Goal: Information Seeking & Learning: Learn about a topic

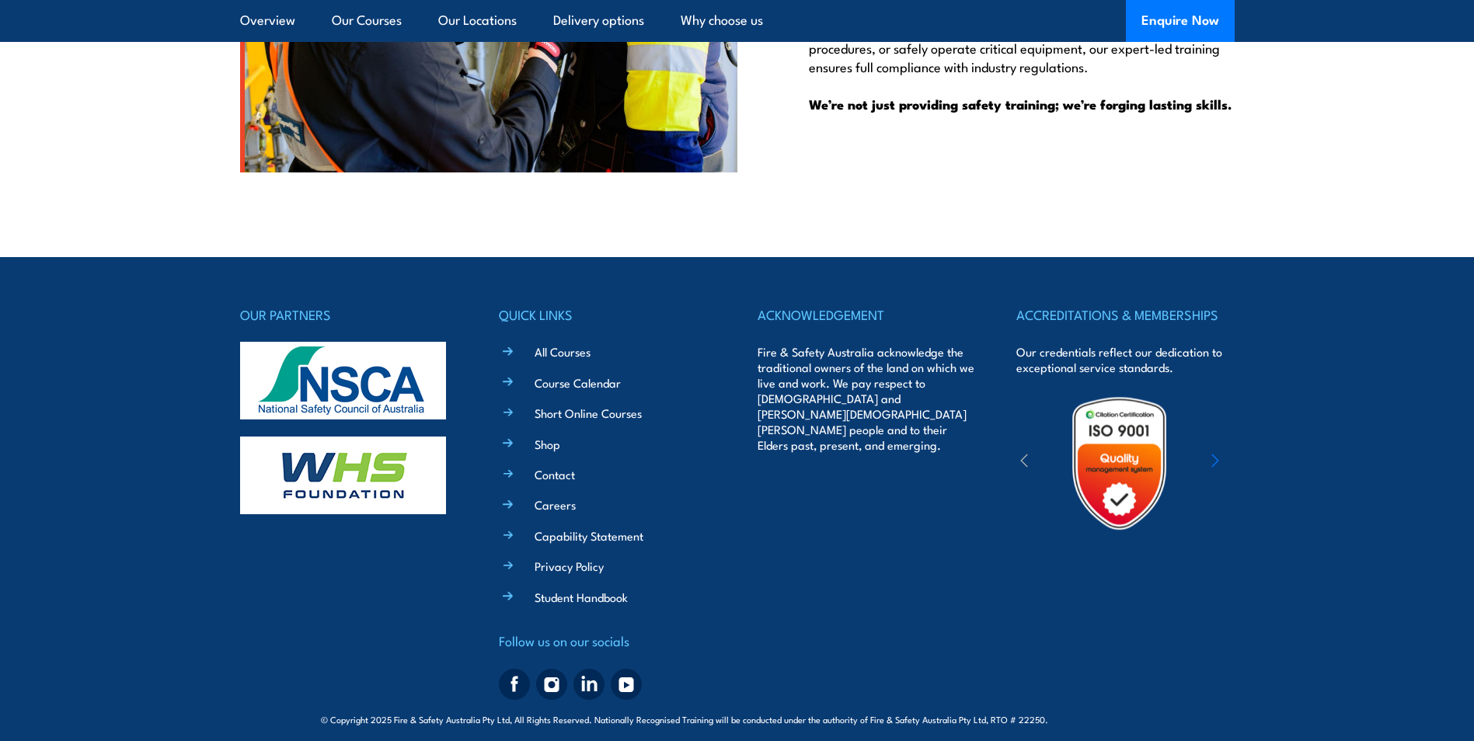
scroll to position [5094, 0]
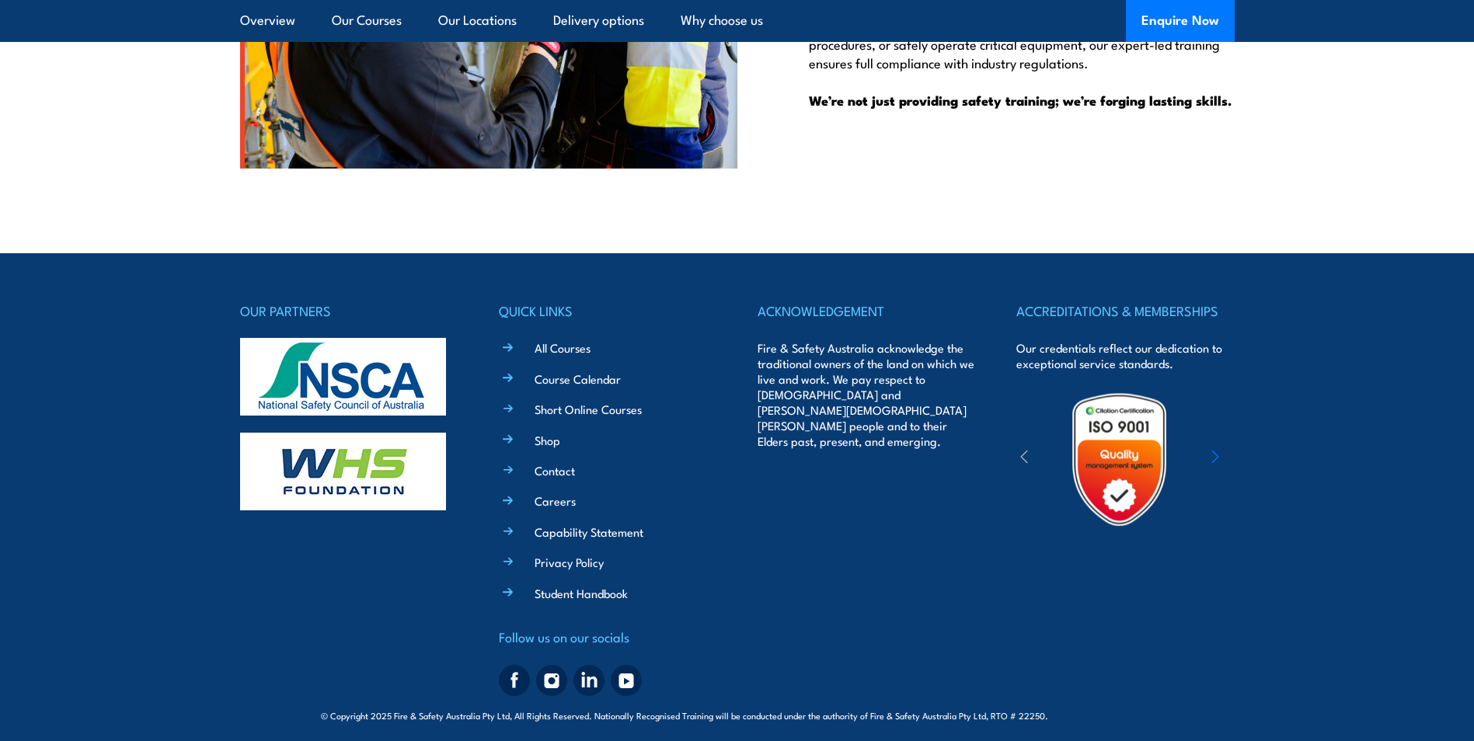
drag, startPoint x: 960, startPoint y: 190, endPoint x: 813, endPoint y: 54, distance: 199.6
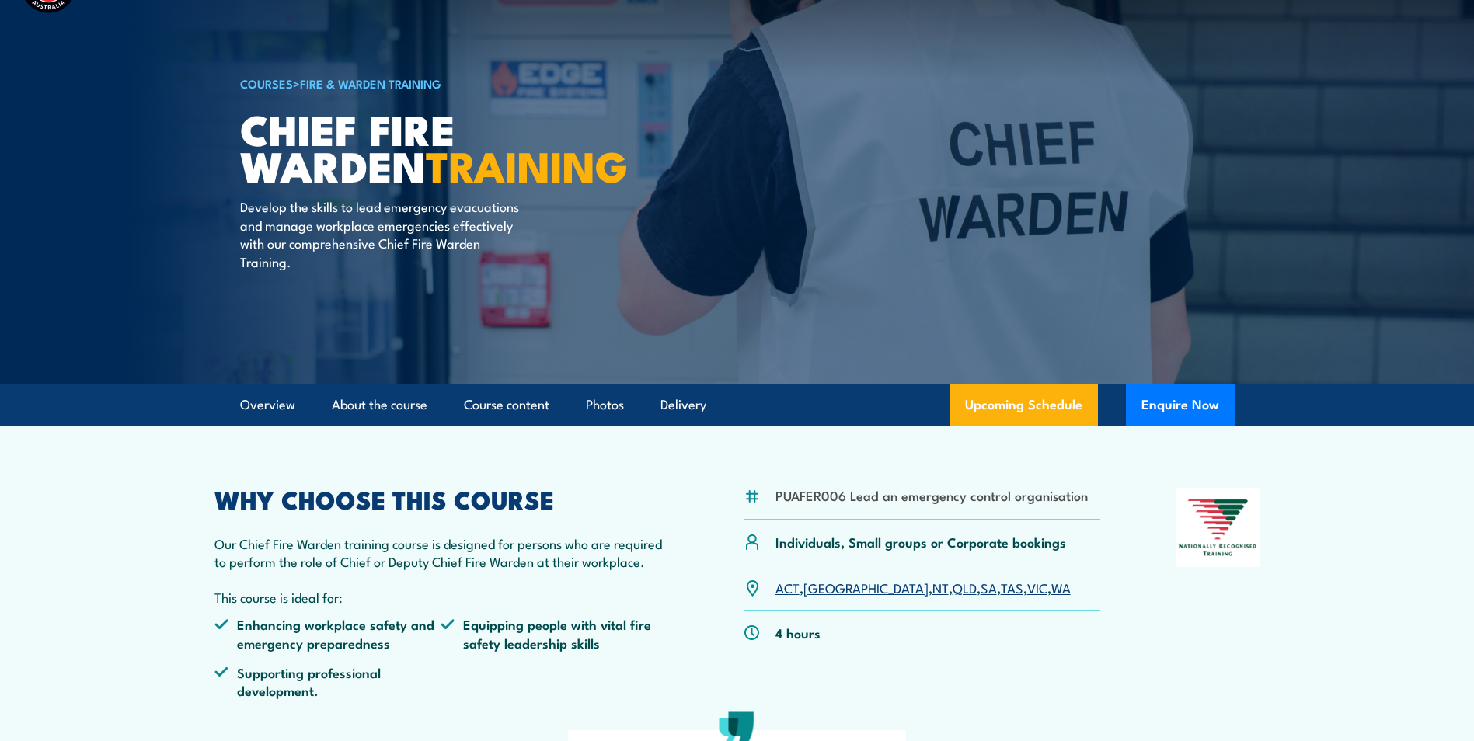
scroll to position [311, 0]
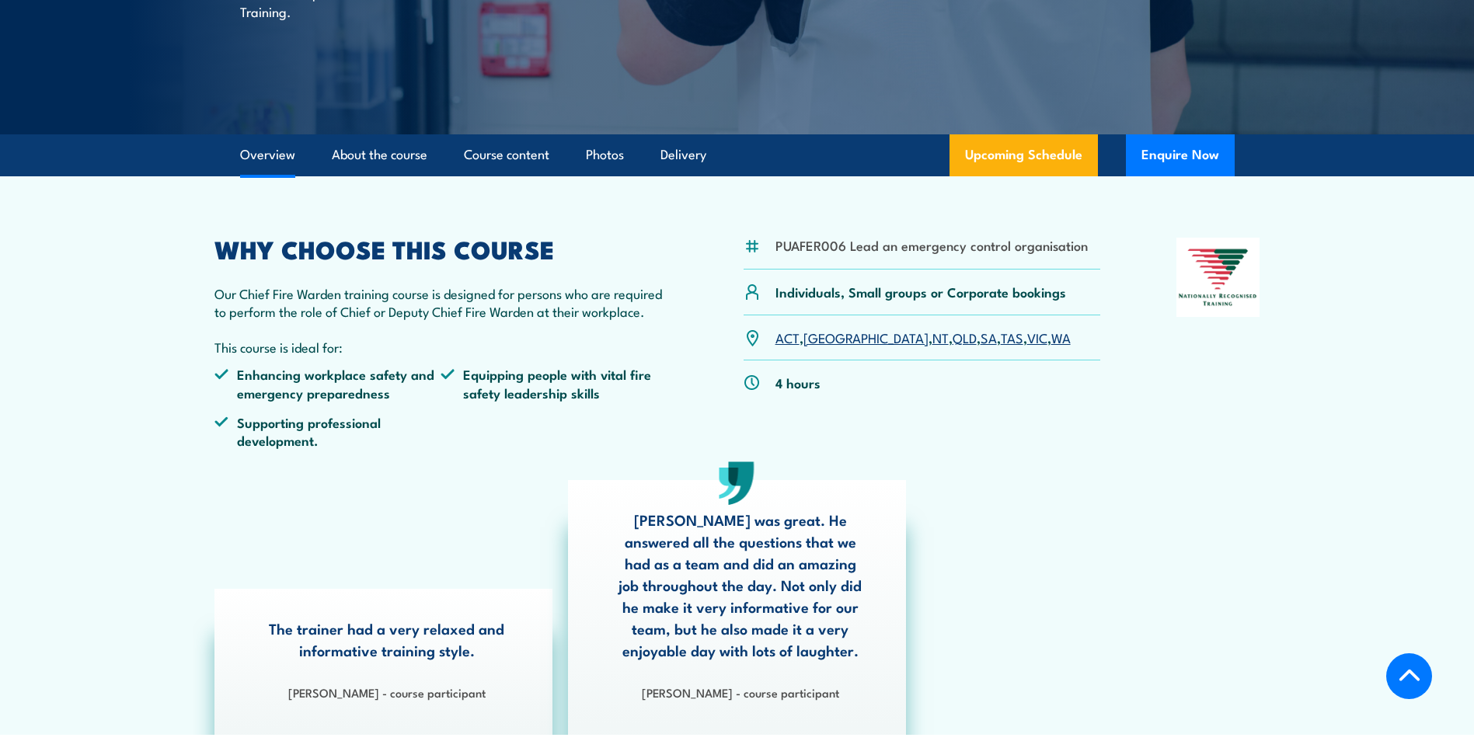
click at [952, 337] on link "QLD" at bounding box center [964, 337] width 24 height 19
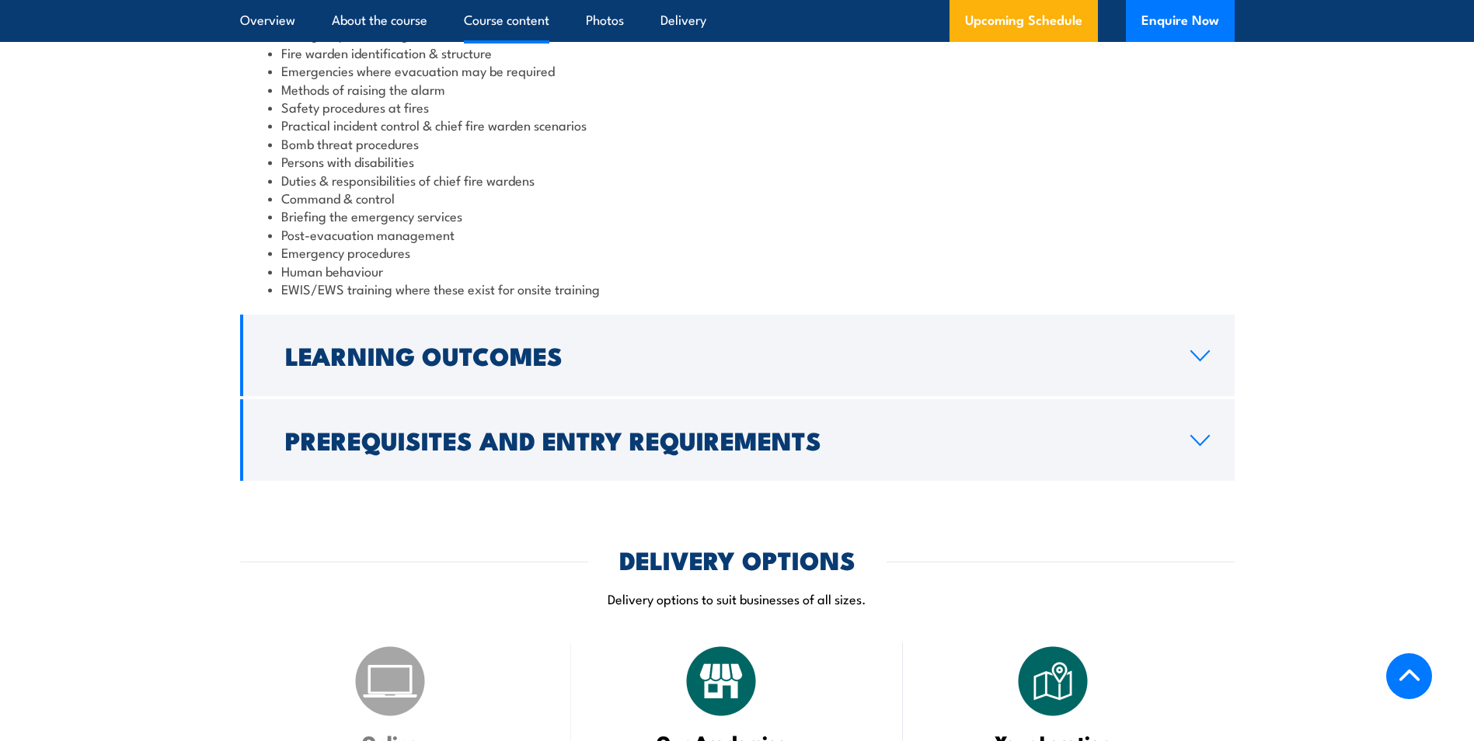
scroll to position [1606, 0]
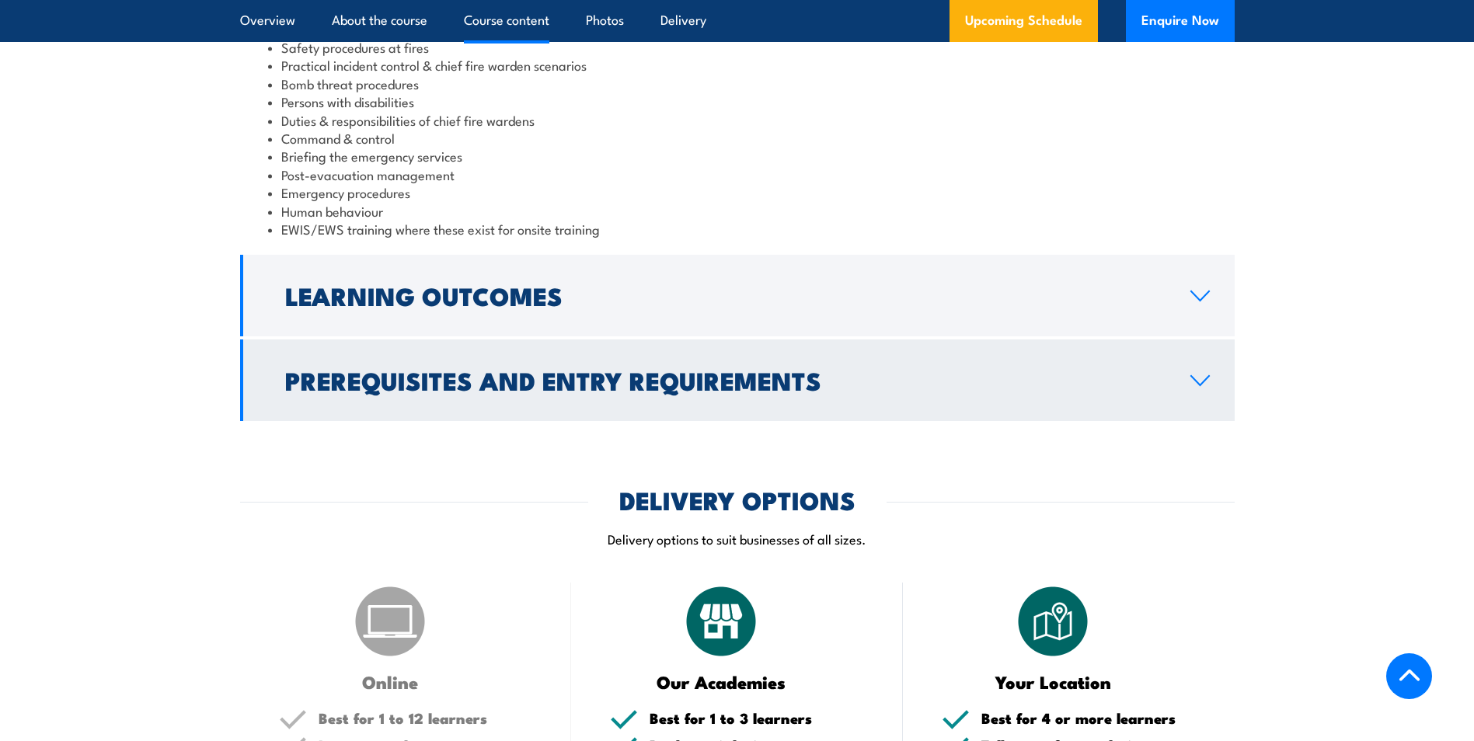
click at [539, 369] on h2 "Prerequisites and Entry Requirements" at bounding box center [725, 380] width 880 height 22
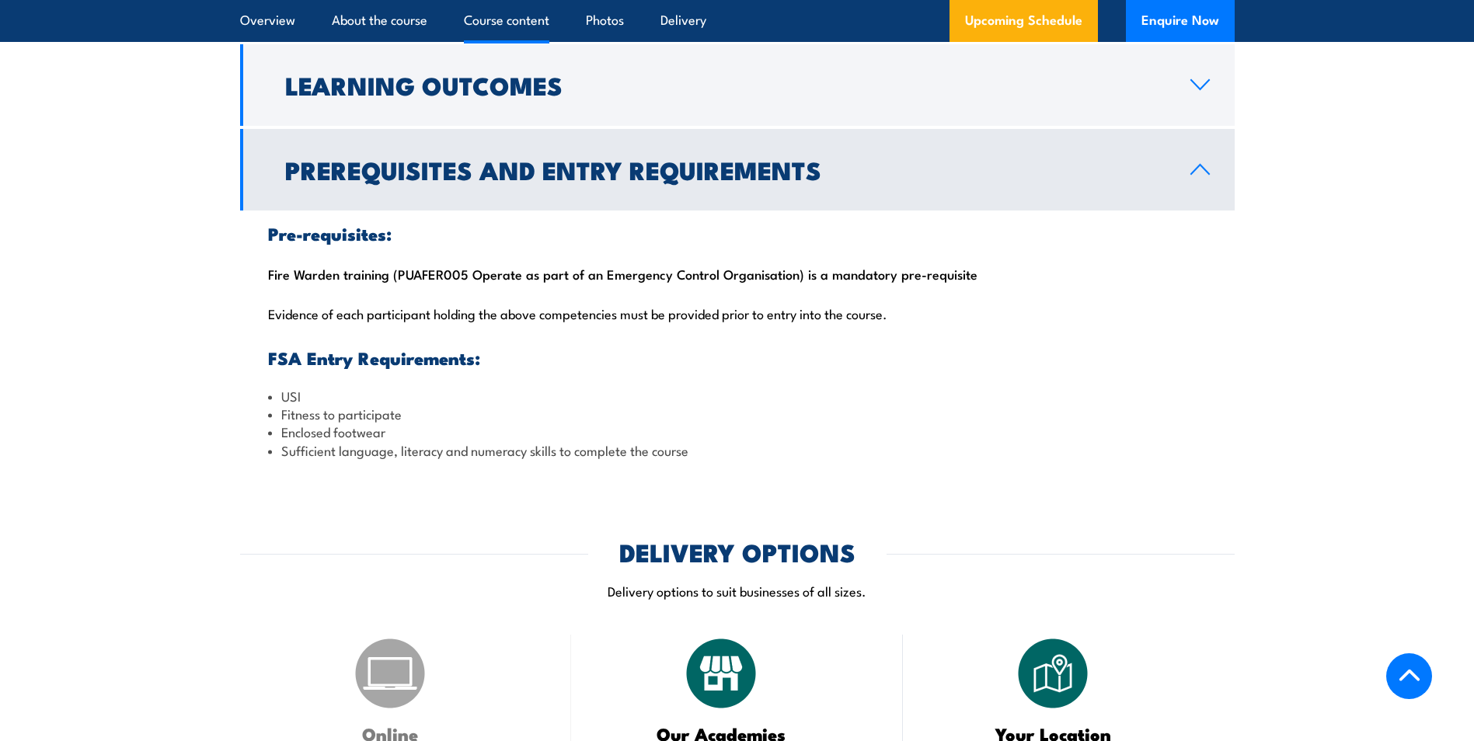
scroll to position [1522, 0]
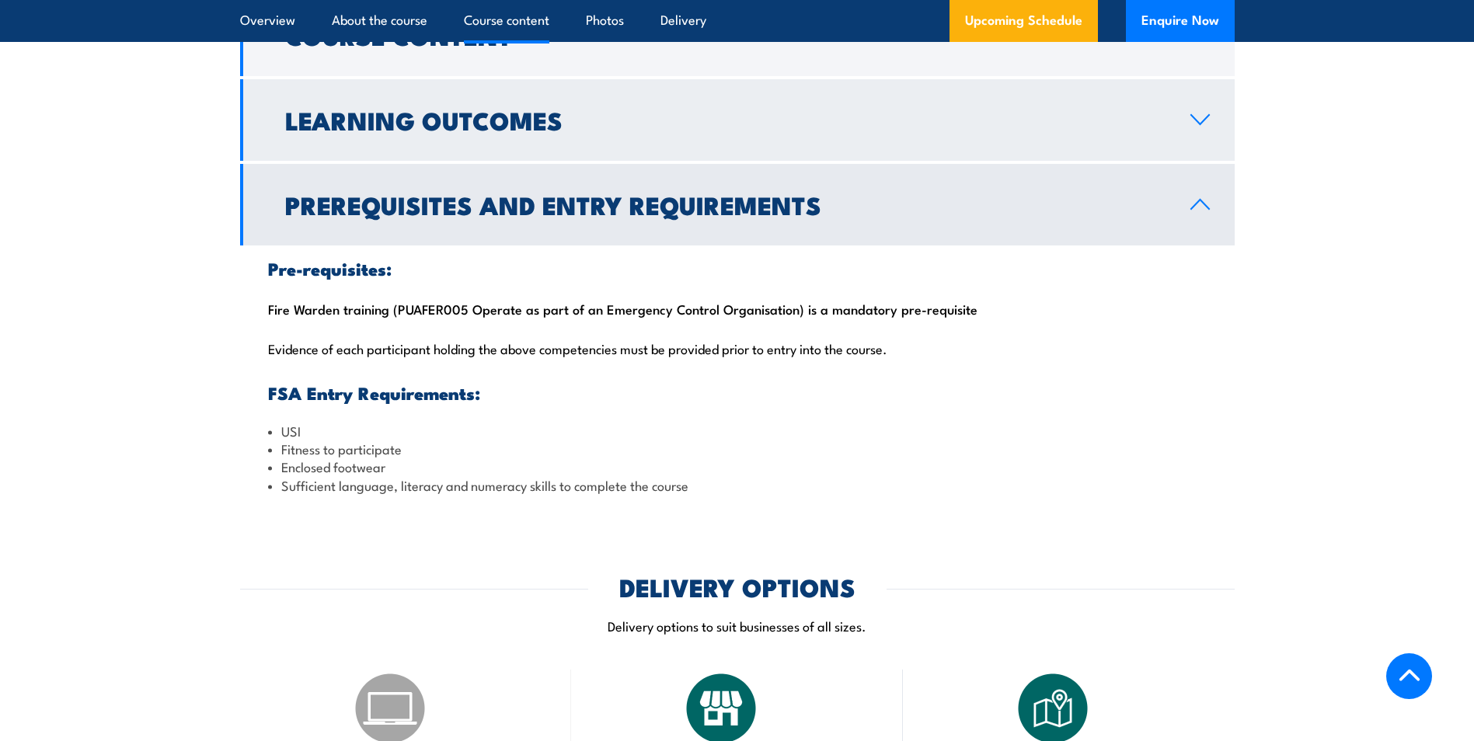
click at [395, 127] on h2 "Learning Outcomes" at bounding box center [725, 120] width 880 height 22
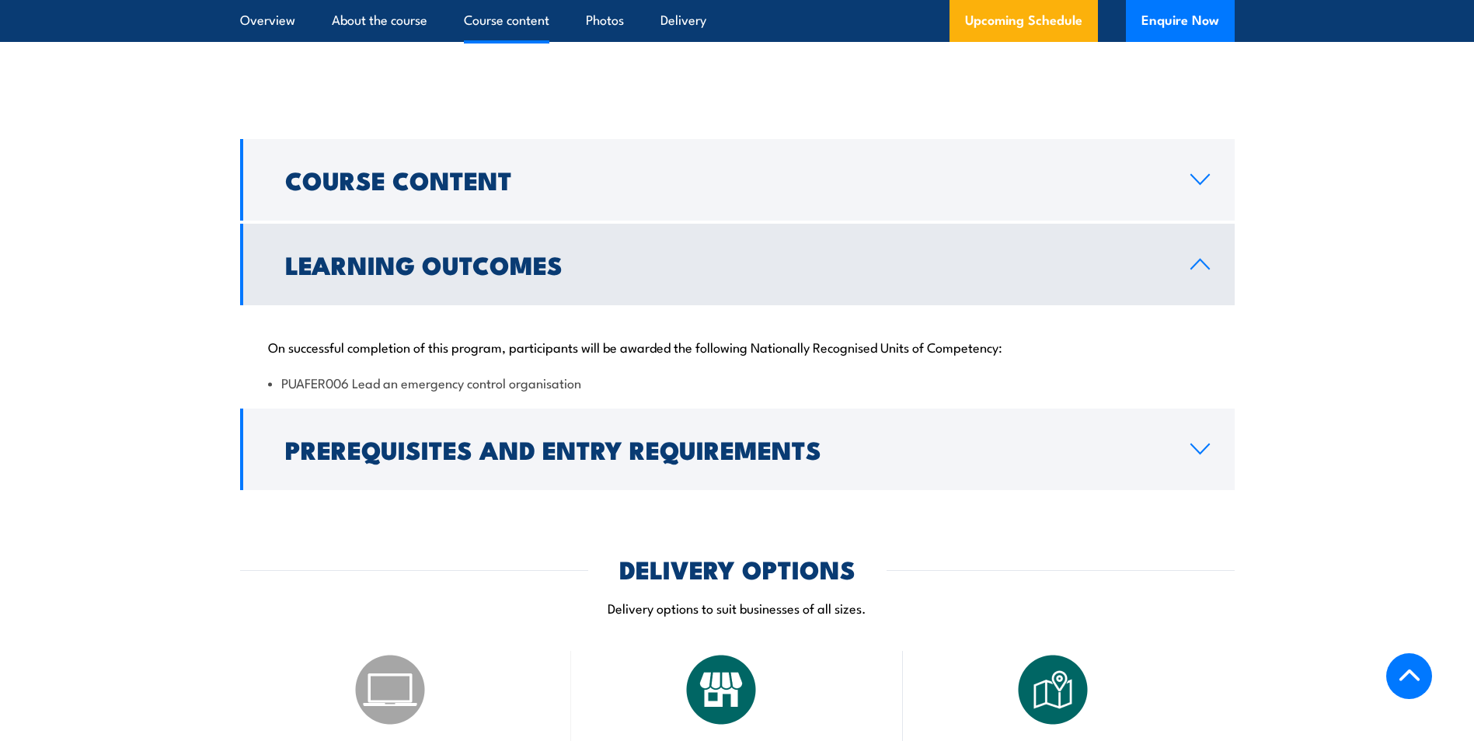
scroll to position [1367, 0]
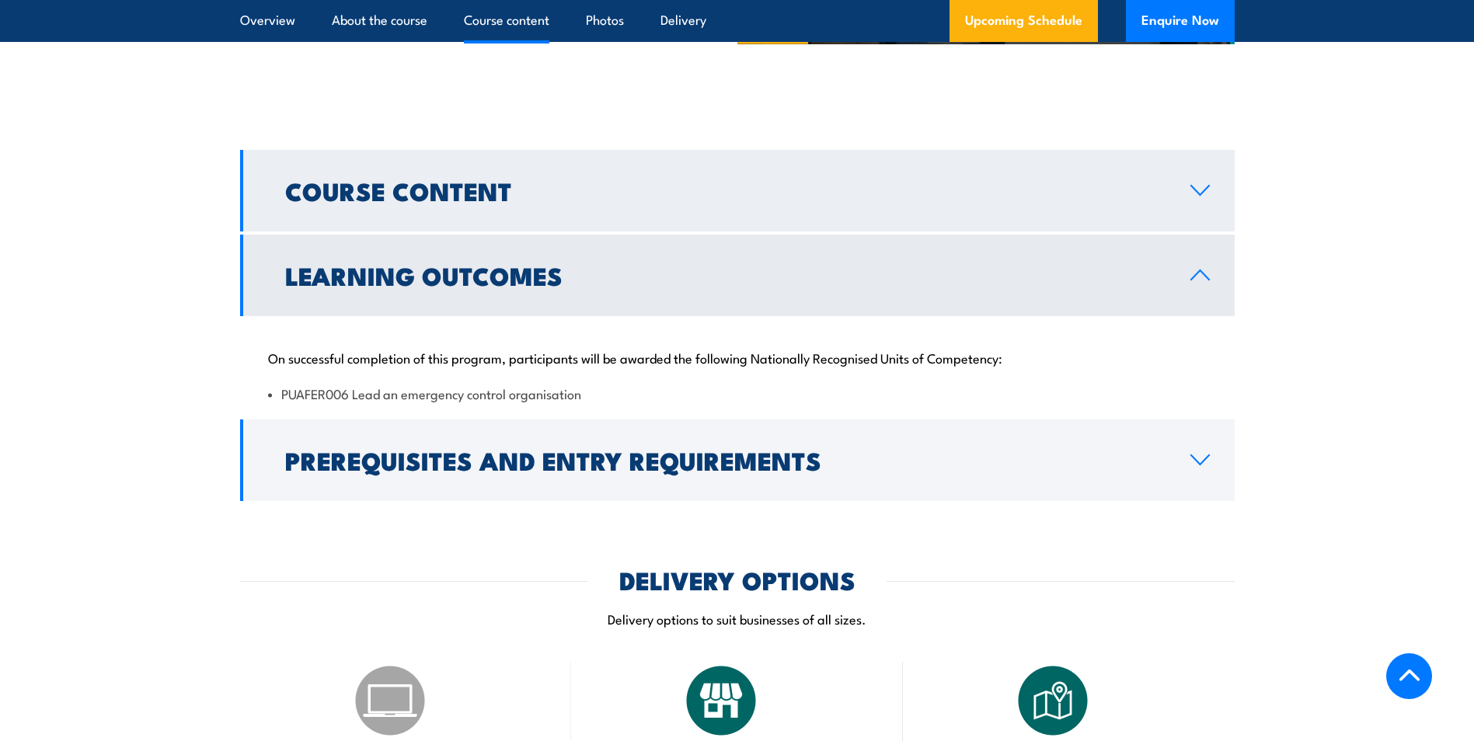
click at [388, 179] on h2 "Course Content" at bounding box center [725, 190] width 880 height 22
